Goal: Navigation & Orientation: Go to known website

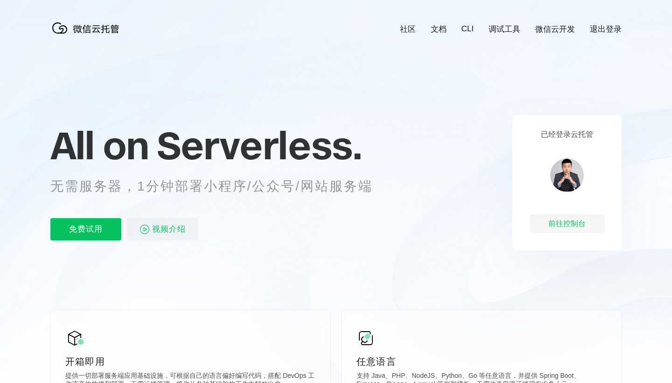
scroll to position [0, 1659]
click at [573, 226] on div "前往控制台" at bounding box center [567, 223] width 75 height 19
click at [552, 30] on link "微信云开发" at bounding box center [555, 29] width 40 height 11
click at [562, 221] on div "前往控制台" at bounding box center [567, 223] width 75 height 19
